Goal: Information Seeking & Learning: Check status

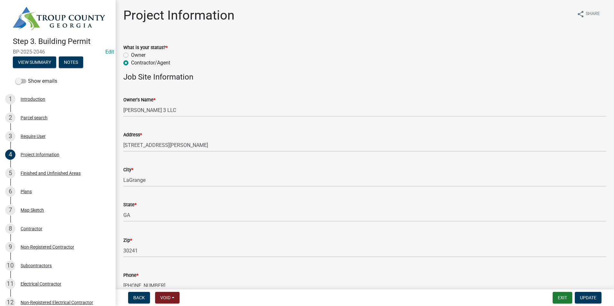
scroll to position [490, 0]
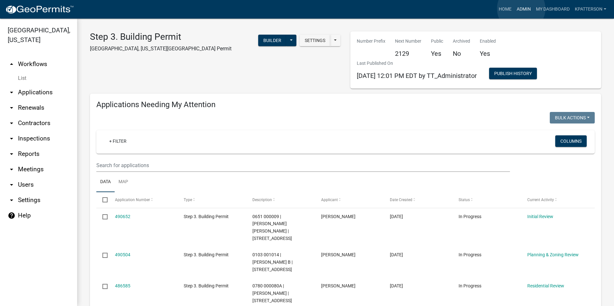
click at [521, 9] on link "Admin" at bounding box center [523, 9] width 19 height 12
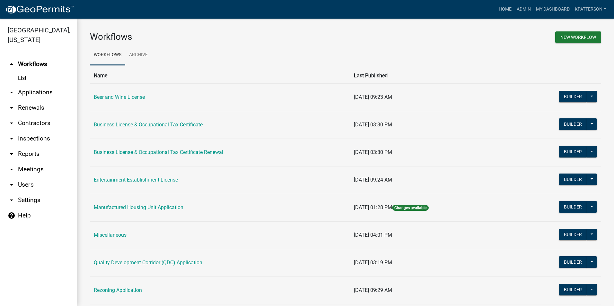
click at [41, 85] on link "arrow_drop_down Applications" at bounding box center [38, 92] width 77 height 15
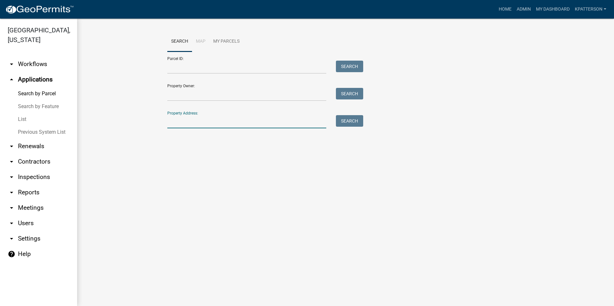
click at [189, 126] on input "Property Address:" at bounding box center [246, 121] width 159 height 13
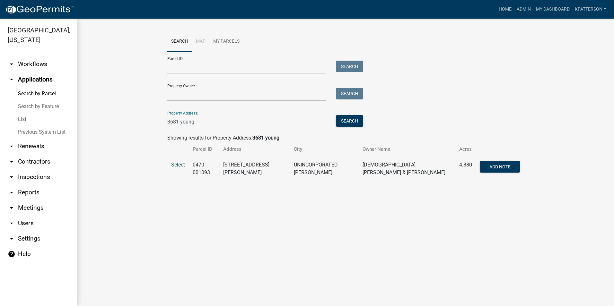
type input "3681 young"
click at [181, 165] on span "Select" at bounding box center [178, 165] width 14 height 6
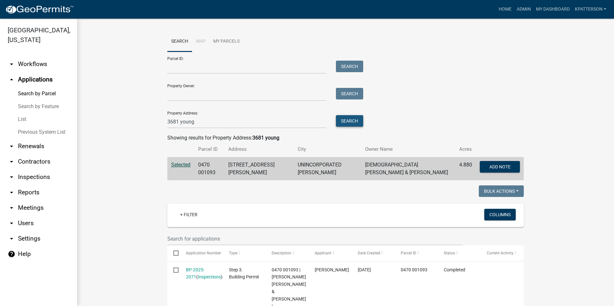
click at [346, 120] on button "Search" at bounding box center [349, 121] width 27 height 12
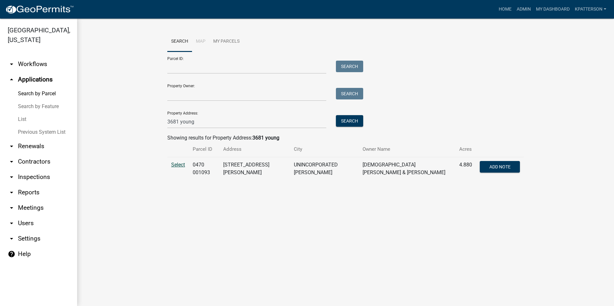
click at [181, 165] on span "Select" at bounding box center [178, 165] width 14 height 6
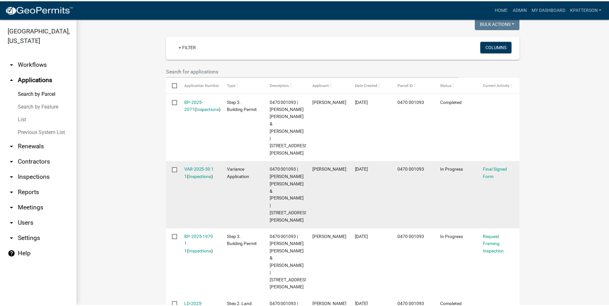
scroll to position [215, 0]
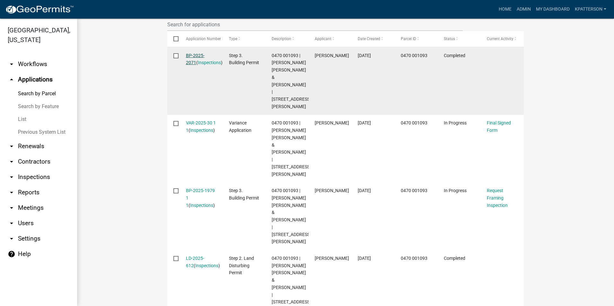
click at [198, 54] on link "BP-2025-2071" at bounding box center [195, 59] width 19 height 13
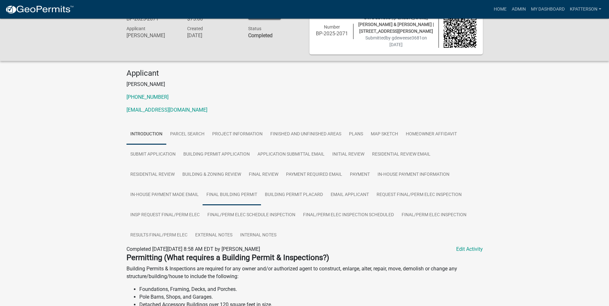
scroll to position [32, 0]
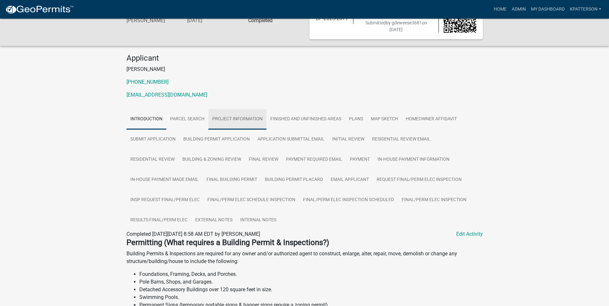
click at [251, 119] on link "Project Information" at bounding box center [237, 119] width 58 height 21
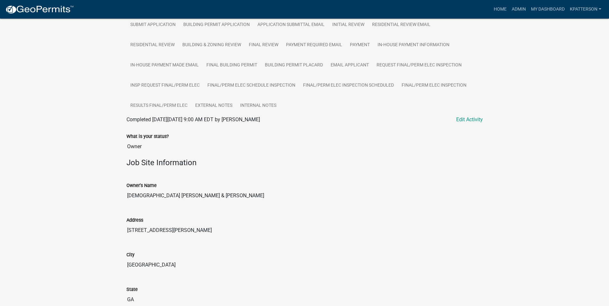
scroll to position [147, 0]
drag, startPoint x: 151, startPoint y: 194, endPoint x: 123, endPoint y: 197, distance: 27.8
click at [123, 197] on div "Owner's Name [PERSON_NAME] [PERSON_NAME] & [PERSON_NAME]" at bounding box center [305, 189] width 366 height 35
drag, startPoint x: 123, startPoint y: 197, endPoint x: 140, endPoint y: 196, distance: 16.4
drag, startPoint x: 153, startPoint y: 226, endPoint x: 120, endPoint y: 226, distance: 32.8
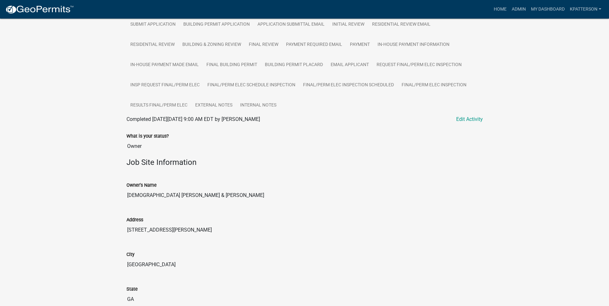
drag, startPoint x: 120, startPoint y: 226, endPoint x: 161, endPoint y: 229, distance: 40.6
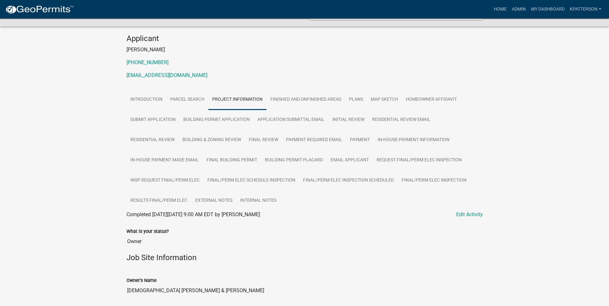
scroll to position [64, 0]
